Goal: Task Accomplishment & Management: Use online tool/utility

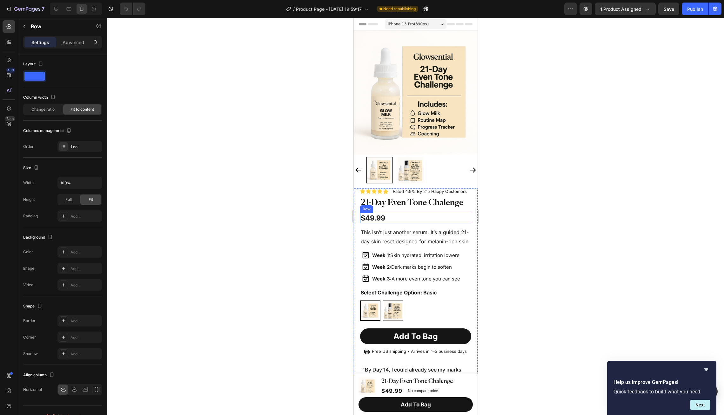
click at [386, 219] on div "$49.99 Product Price Product Price Row" at bounding box center [415, 218] width 111 height 10
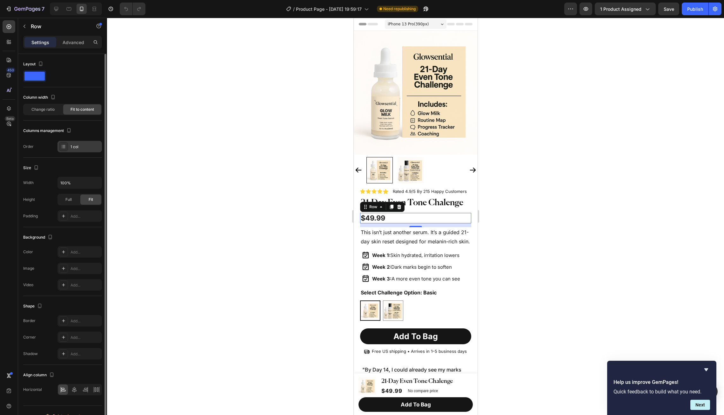
click at [66, 148] on div at bounding box center [63, 146] width 9 height 9
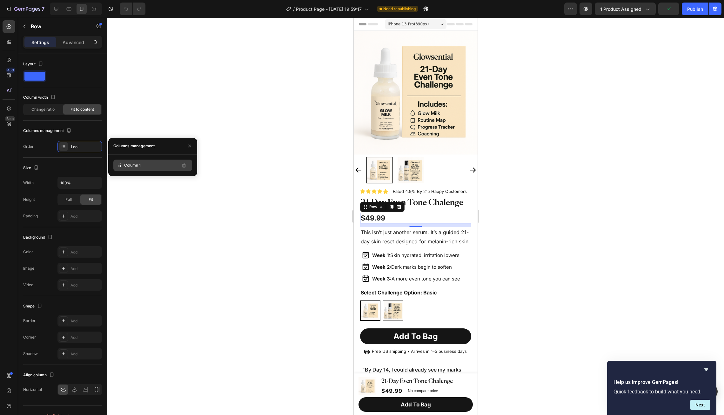
click at [121, 165] on icon at bounding box center [120, 165] width 6 height 6
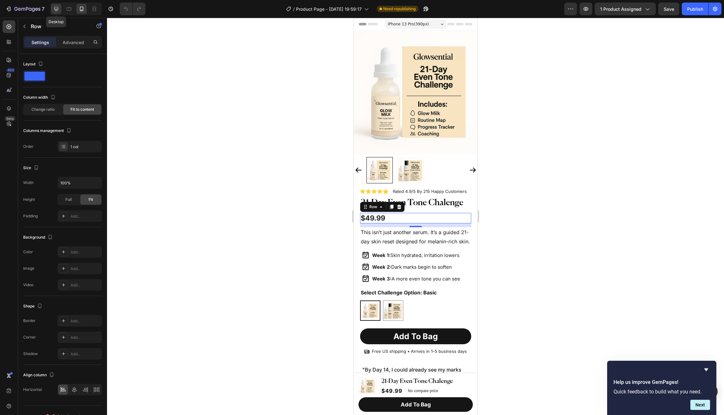
click at [57, 11] on icon at bounding box center [56, 9] width 6 height 6
type input "1200"
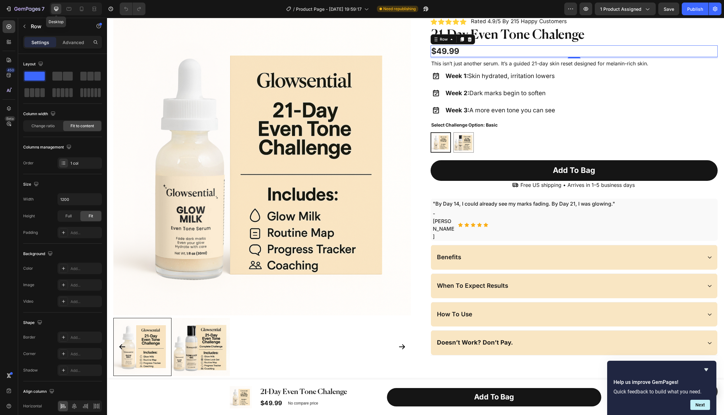
scroll to position [33, 0]
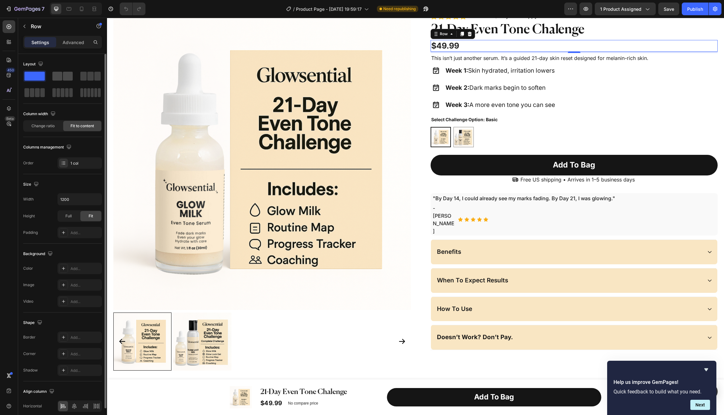
click at [63, 80] on span at bounding box center [68, 76] width 10 height 9
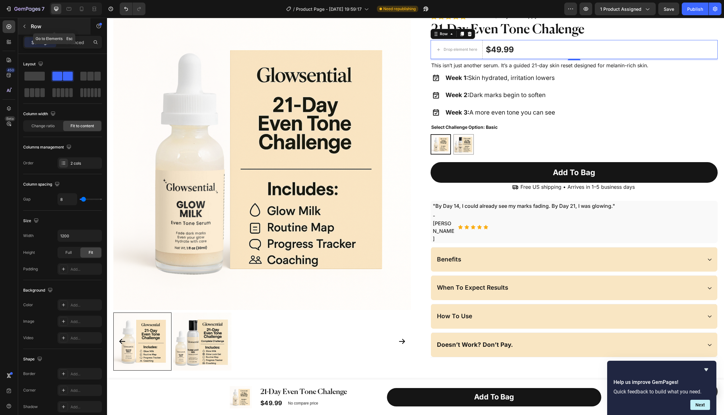
click at [28, 30] on button "button" at bounding box center [24, 26] width 10 height 10
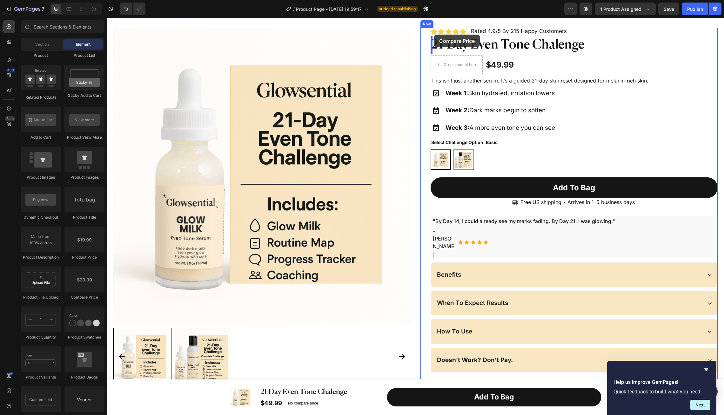
scroll to position [9, 0]
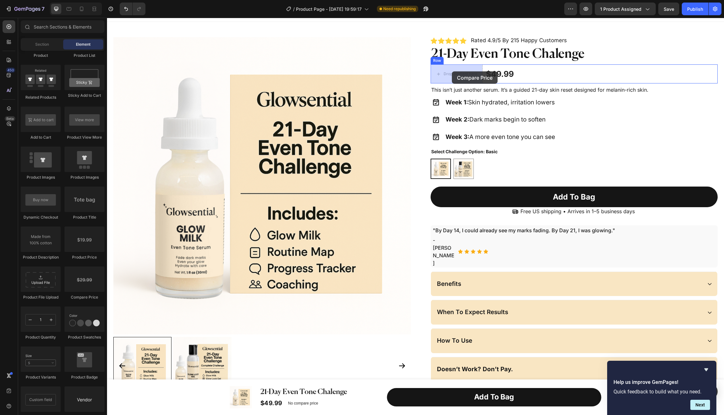
drag, startPoint x: 190, startPoint y: 302, endPoint x: 452, endPoint y: 71, distance: 349.3
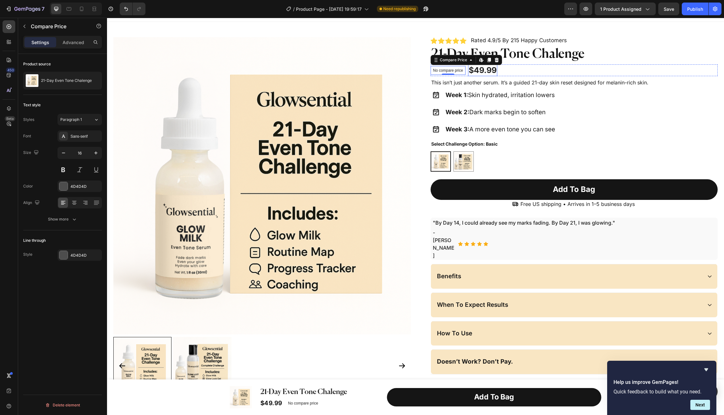
click at [487, 70] on div "$49.99" at bounding box center [482, 70] width 29 height 12
click at [451, 69] on p "No compare price" at bounding box center [448, 71] width 30 height 4
click at [70, 137] on div "Sans-serif" at bounding box center [85, 137] width 30 height 6
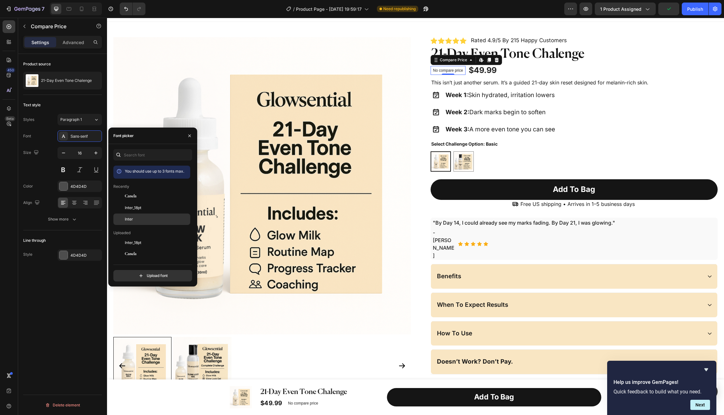
click at [131, 216] on div "Inter" at bounding box center [151, 219] width 77 height 11
click at [83, 153] on input "16" at bounding box center [79, 152] width 21 height 11
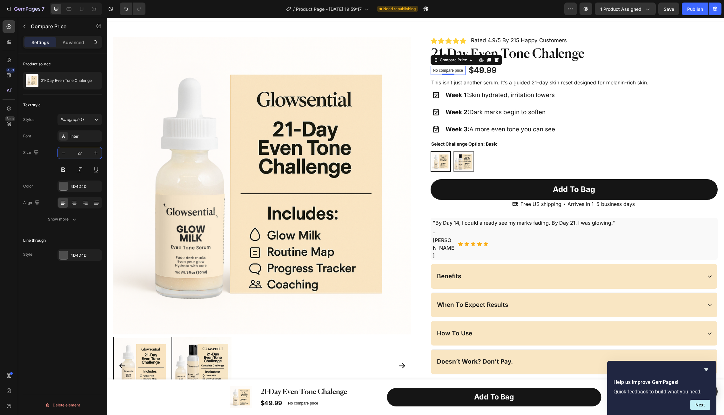
click at [78, 103] on div "Text style" at bounding box center [62, 105] width 79 height 10
click at [80, 11] on icon at bounding box center [81, 9] width 6 height 6
type input "14"
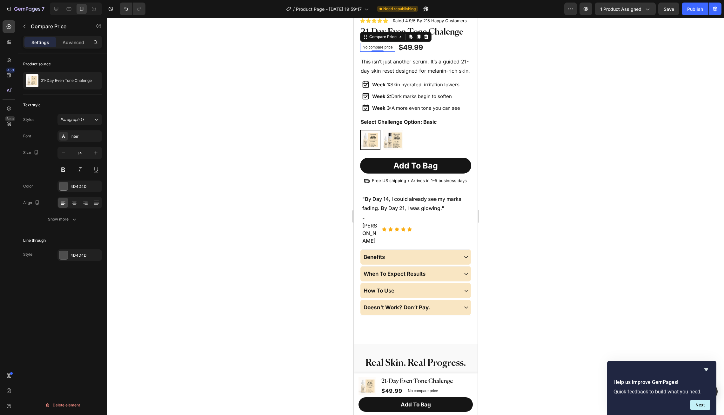
scroll to position [174, 0]
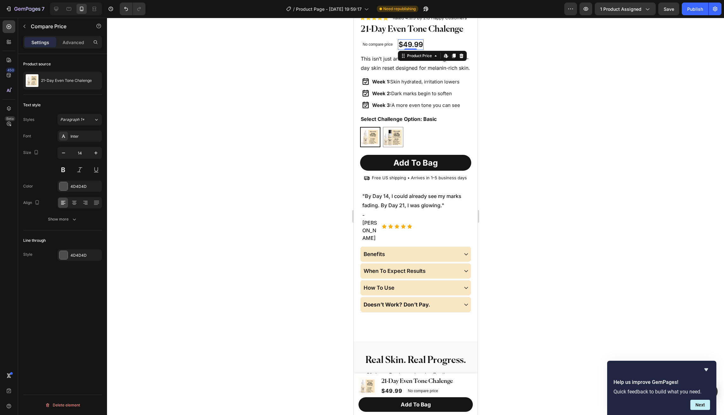
click at [414, 45] on div "$49.99" at bounding box center [410, 44] width 26 height 10
click at [379, 46] on p "No compare price" at bounding box center [377, 45] width 30 height 4
click at [86, 153] on input "14" at bounding box center [79, 152] width 21 height 11
type input "25"
click at [43, 169] on div "Size 25" at bounding box center [62, 161] width 79 height 29
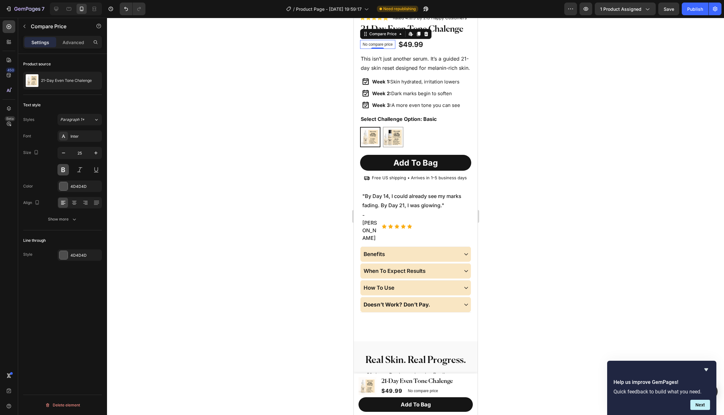
click at [62, 171] on button at bounding box center [62, 169] width 11 height 11
click at [65, 185] on div at bounding box center [63, 186] width 8 height 8
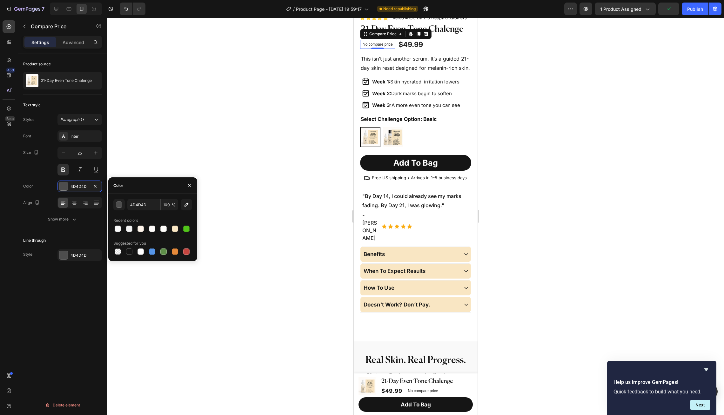
click at [172, 207] on span "%" at bounding box center [174, 205] width 4 height 6
click at [168, 205] on input "100" at bounding box center [169, 204] width 17 height 11
type input "7"
type input "85"
click at [45, 176] on div "Font Inter Size 25 Color 4D4D4D Align Show more" at bounding box center [62, 177] width 79 height 95
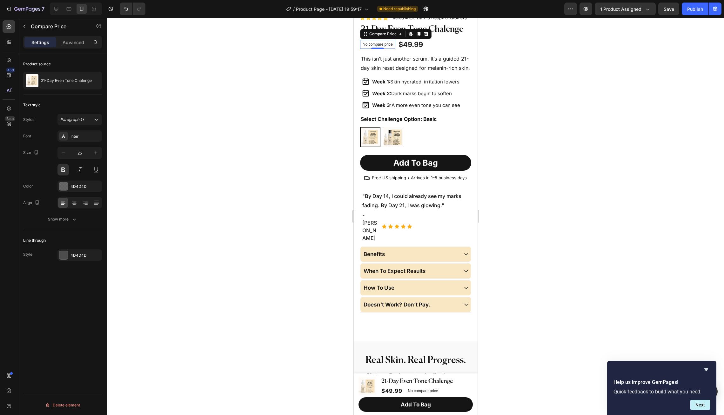
click at [190, 171] on div at bounding box center [415, 216] width 617 height 397
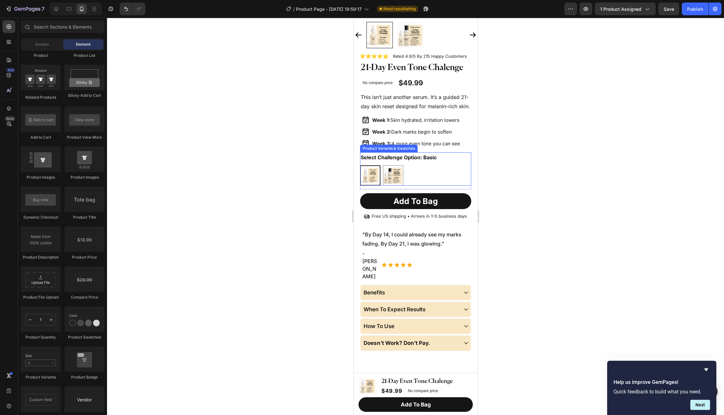
scroll to position [0, 0]
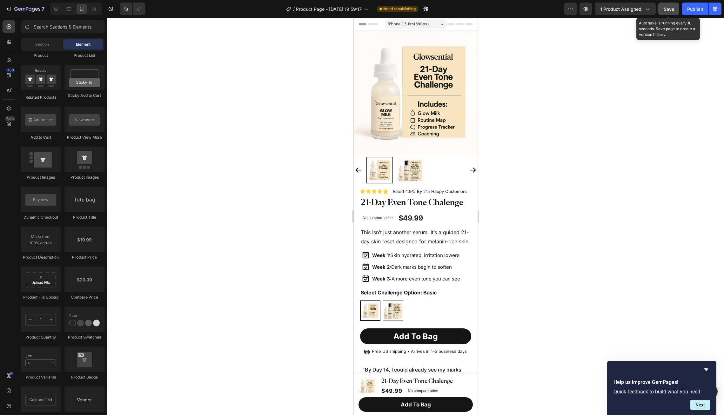
click at [661, 13] on button "Save" at bounding box center [668, 9] width 21 height 13
click at [695, 13] on button "Publish" at bounding box center [695, 9] width 27 height 13
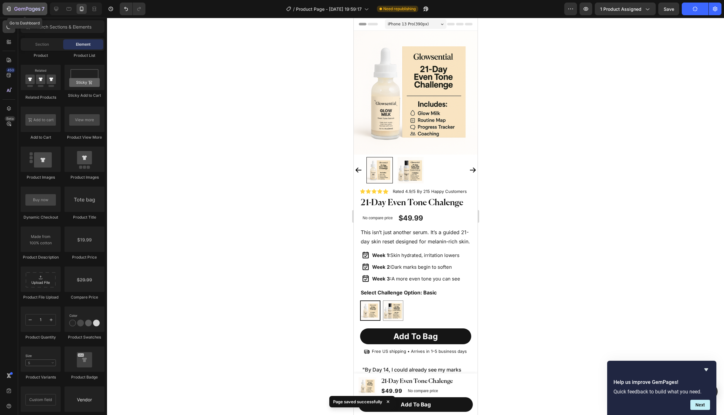
click at [18, 7] on icon "button" at bounding box center [27, 9] width 26 height 5
